Goal: Information Seeking & Learning: Learn about a topic

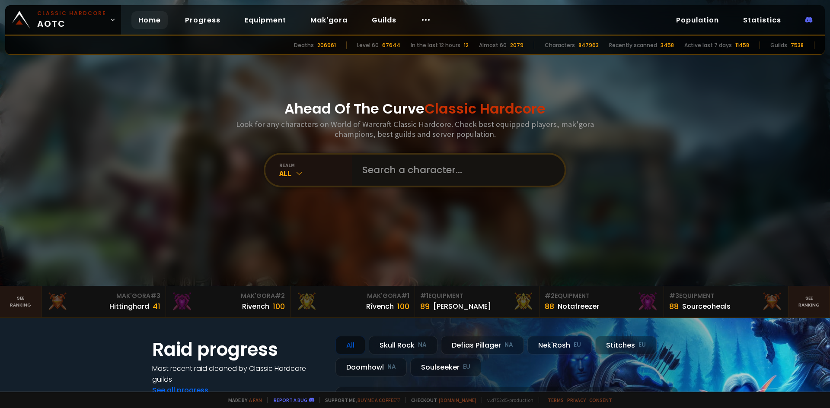
click at [365, 166] on input "text" at bounding box center [455, 170] width 197 height 31
type input "proudxx"
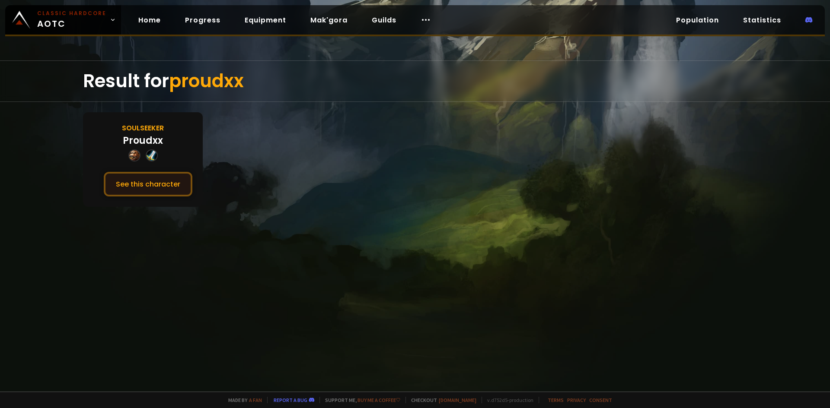
click at [152, 184] on button "See this character" at bounding box center [148, 184] width 89 height 25
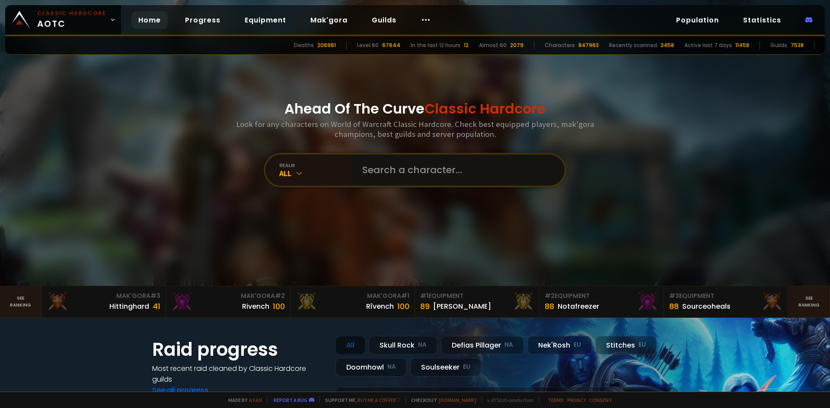
click at [386, 171] on input "text" at bounding box center [455, 170] width 197 height 31
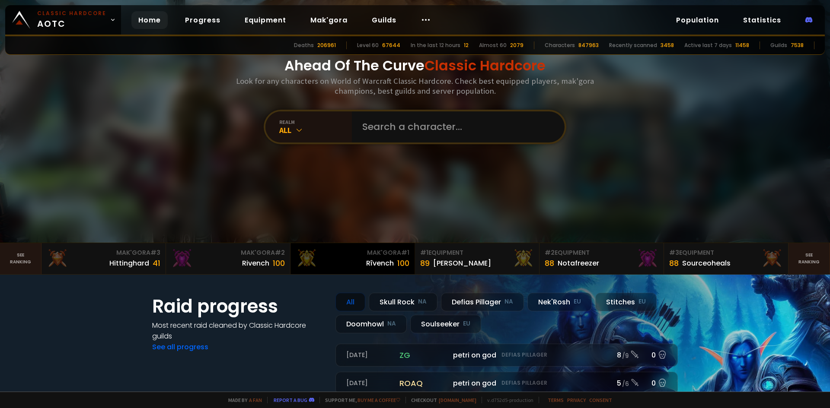
click at [386, 248] on div "Mak'Gora # 1" at bounding box center [353, 252] width 114 height 9
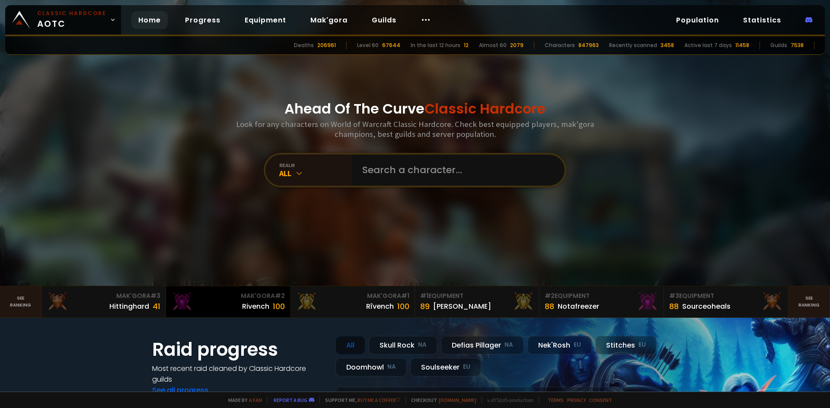
click at [256, 306] on div "Rivench" at bounding box center [255, 306] width 27 height 11
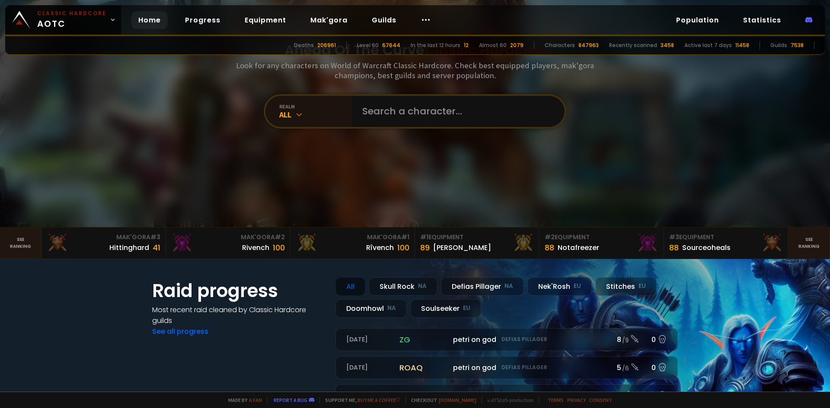
scroll to position [43, 0]
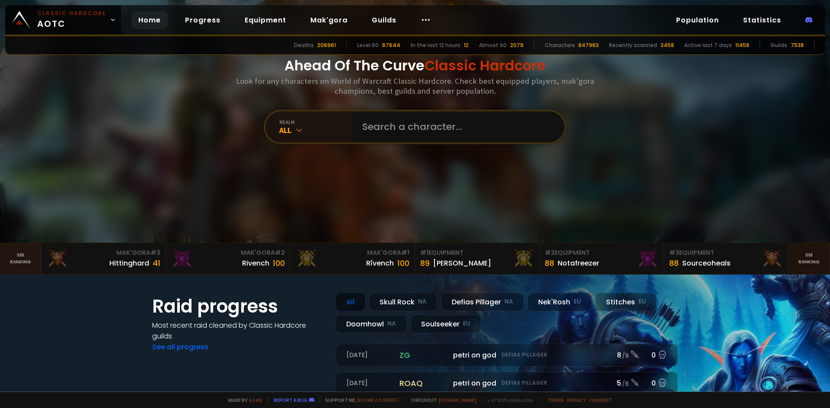
click at [805, 256] on link "See ranking" at bounding box center [808, 258] width 41 height 31
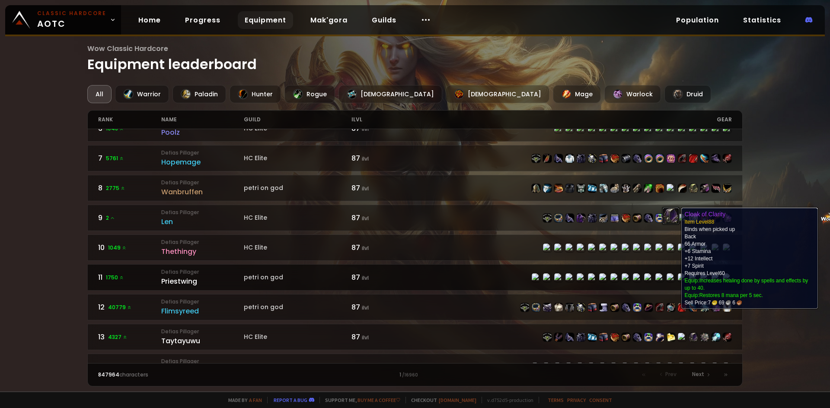
scroll to position [216, 0]
